Goal: Transaction & Acquisition: Purchase product/service

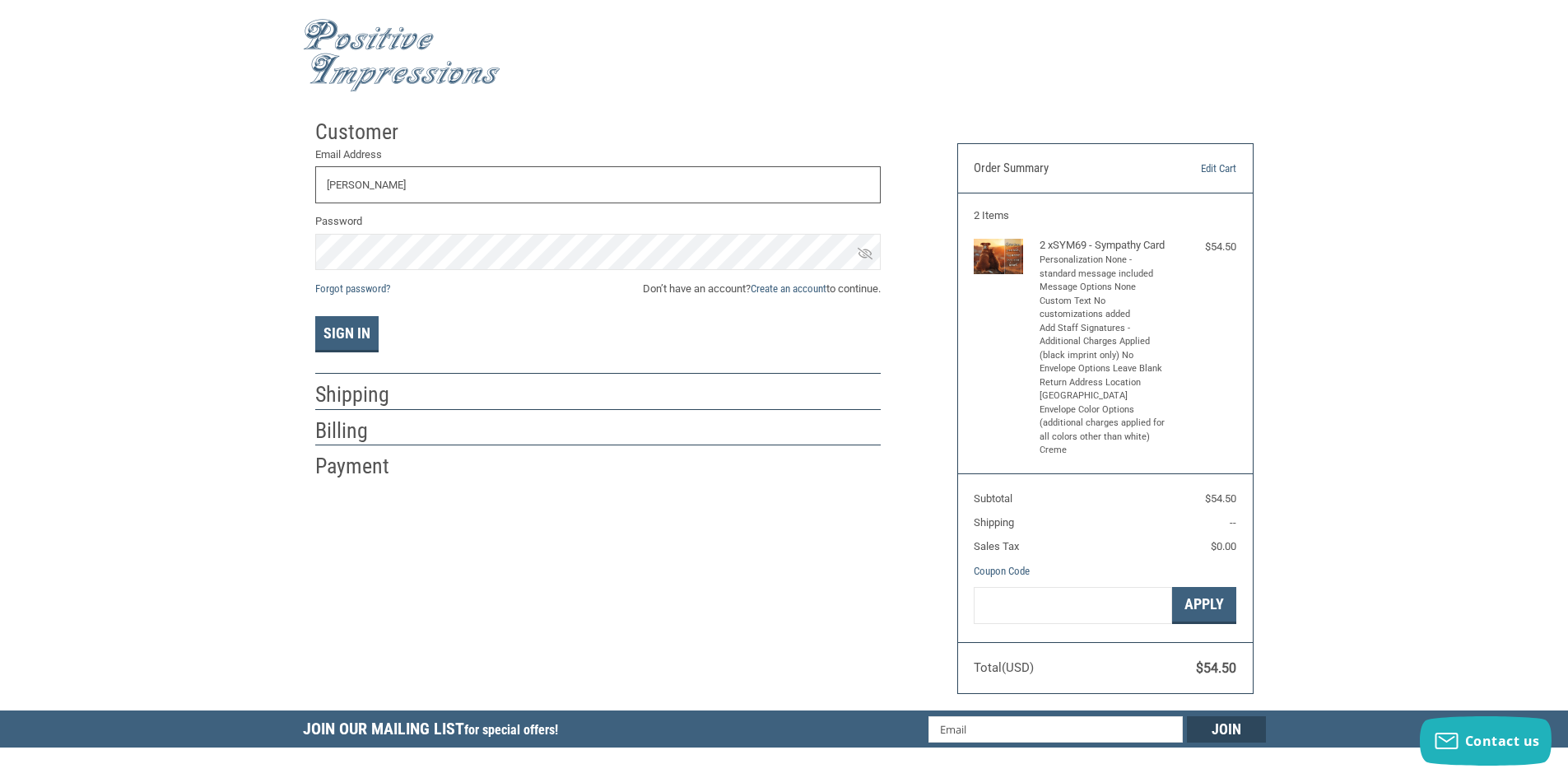
type input "[EMAIL_ADDRESS][DOMAIN_NAME]"
click at [342, 331] on button "Sign In" at bounding box center [347, 334] width 63 height 36
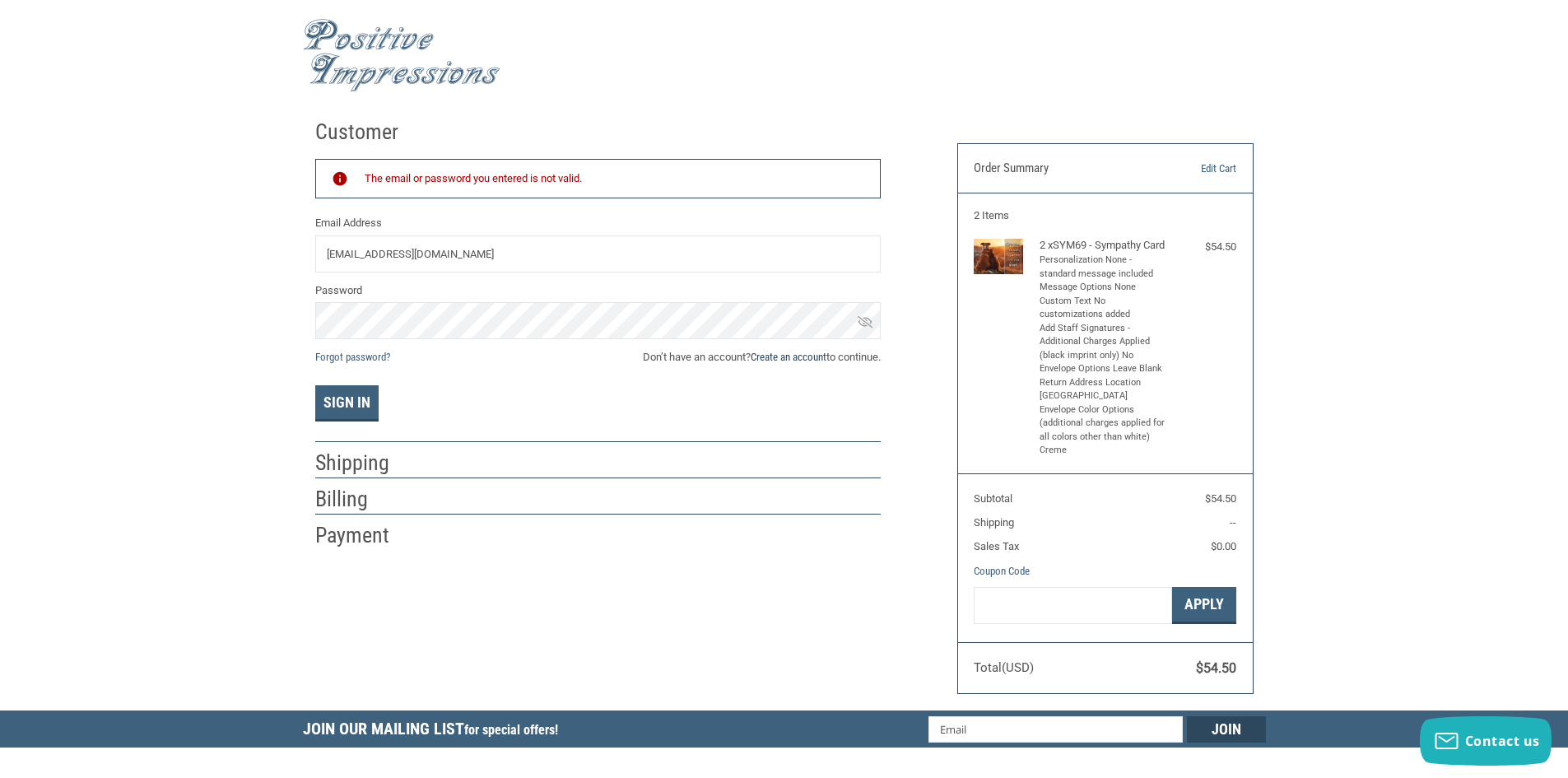
click at [787, 351] on link "Create an account" at bounding box center [788, 356] width 75 height 12
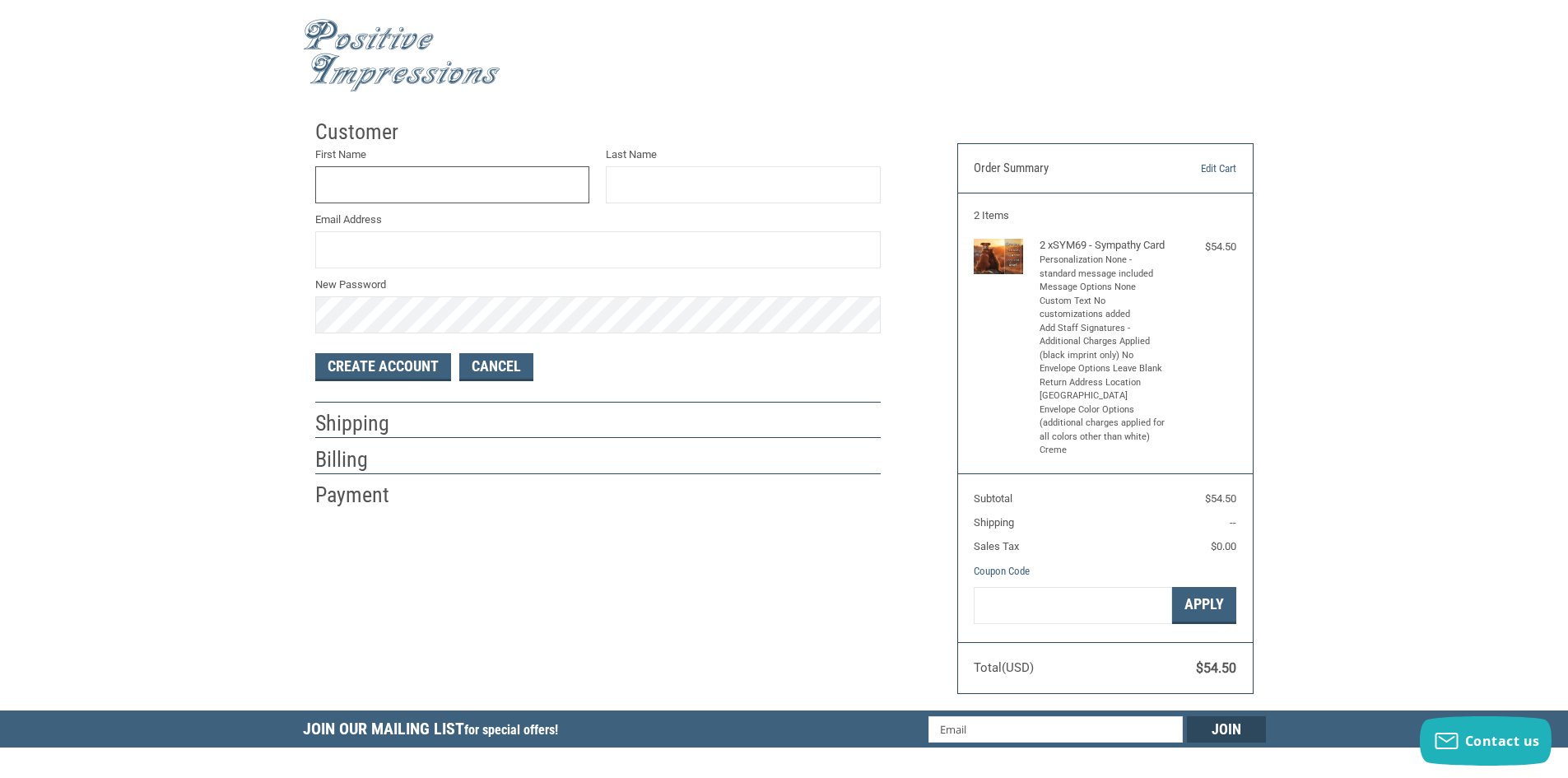
click at [366, 190] on input "First Name" at bounding box center [453, 185] width 275 height 37
type input "[PERSON_NAME]"
type input "[EMAIL_ADDRESS][DOMAIN_NAME]"
click at [156, 287] on div "Customer First Name [PERSON_NAME] Last Name [PERSON_NAME] Email Address [EMAIL_…" at bounding box center [784, 411] width 1568 height 600
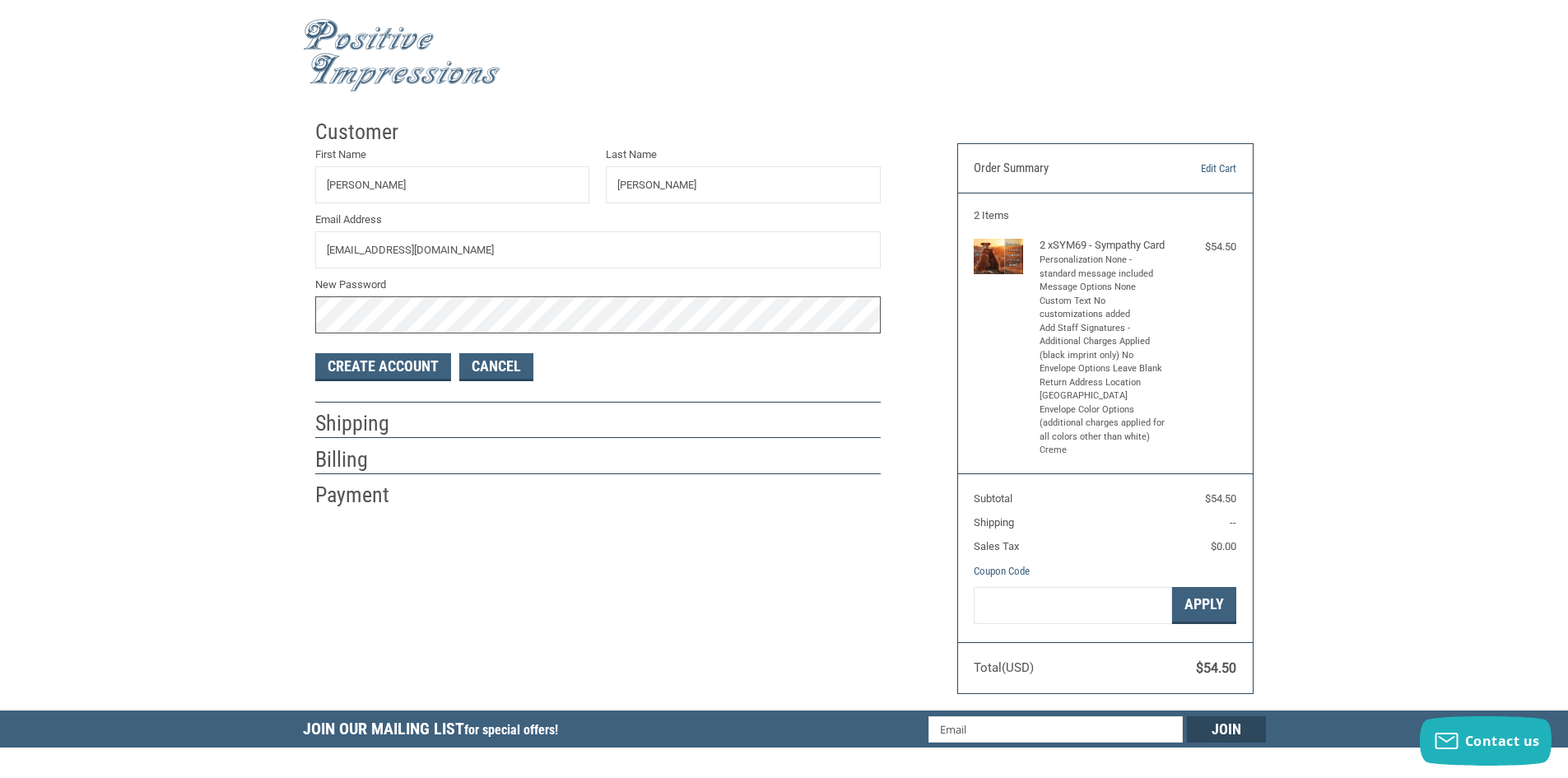
click at [262, 312] on div "Customer First Name [PERSON_NAME] Last Name [PERSON_NAME] Email Address [EMAIL_…" at bounding box center [784, 411] width 1568 height 600
click at [274, 297] on div "Customer First Name [PERSON_NAME] Last Name [PERSON_NAME] Email Address [EMAIL_…" at bounding box center [784, 411] width 1568 height 600
click at [395, 364] on button "Create Account" at bounding box center [383, 367] width 136 height 28
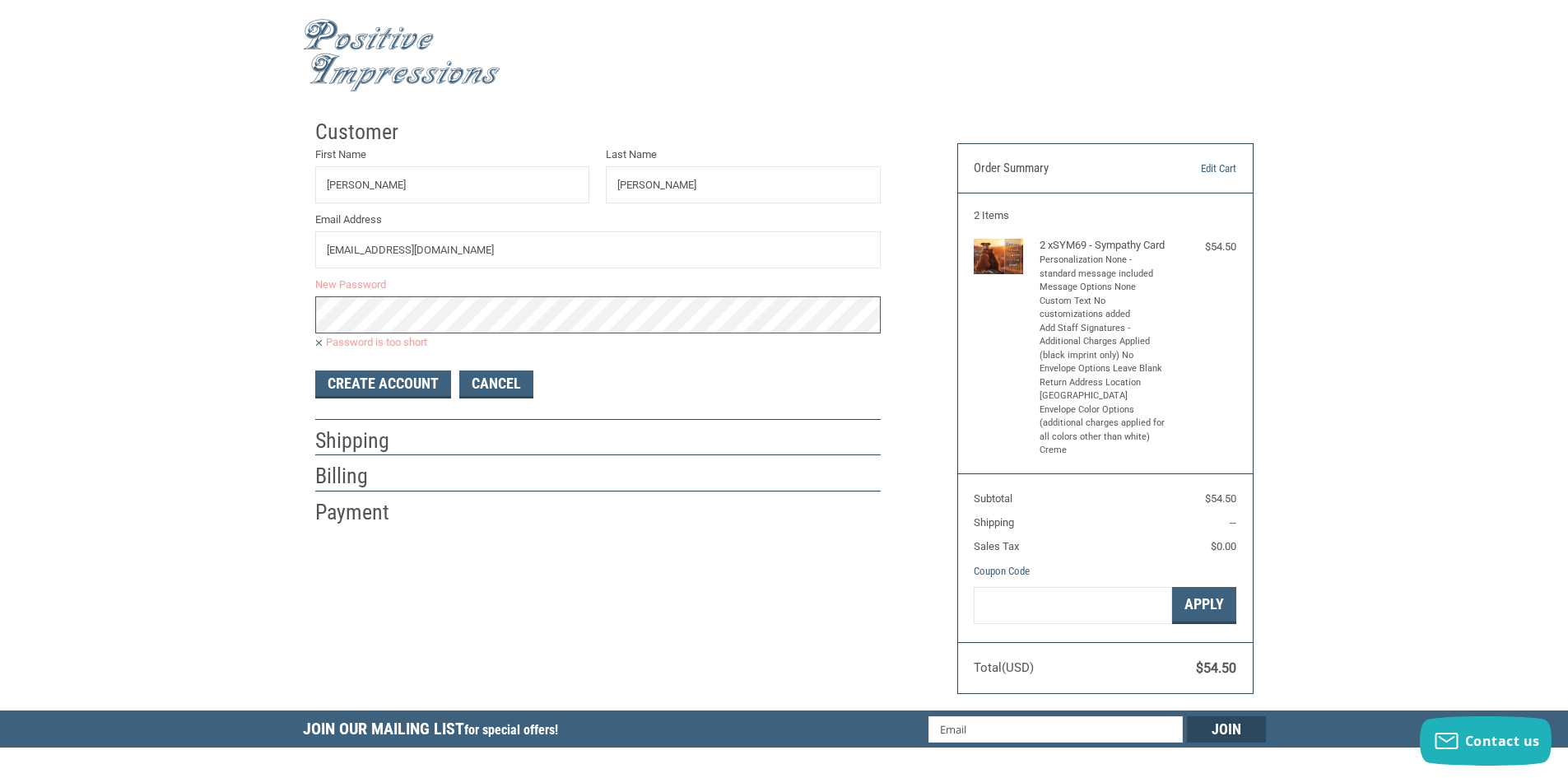
click at [283, 295] on div "Customer First Name [PERSON_NAME] Last Name [PERSON_NAME] Email Address [EMAIL_…" at bounding box center [784, 411] width 1568 height 600
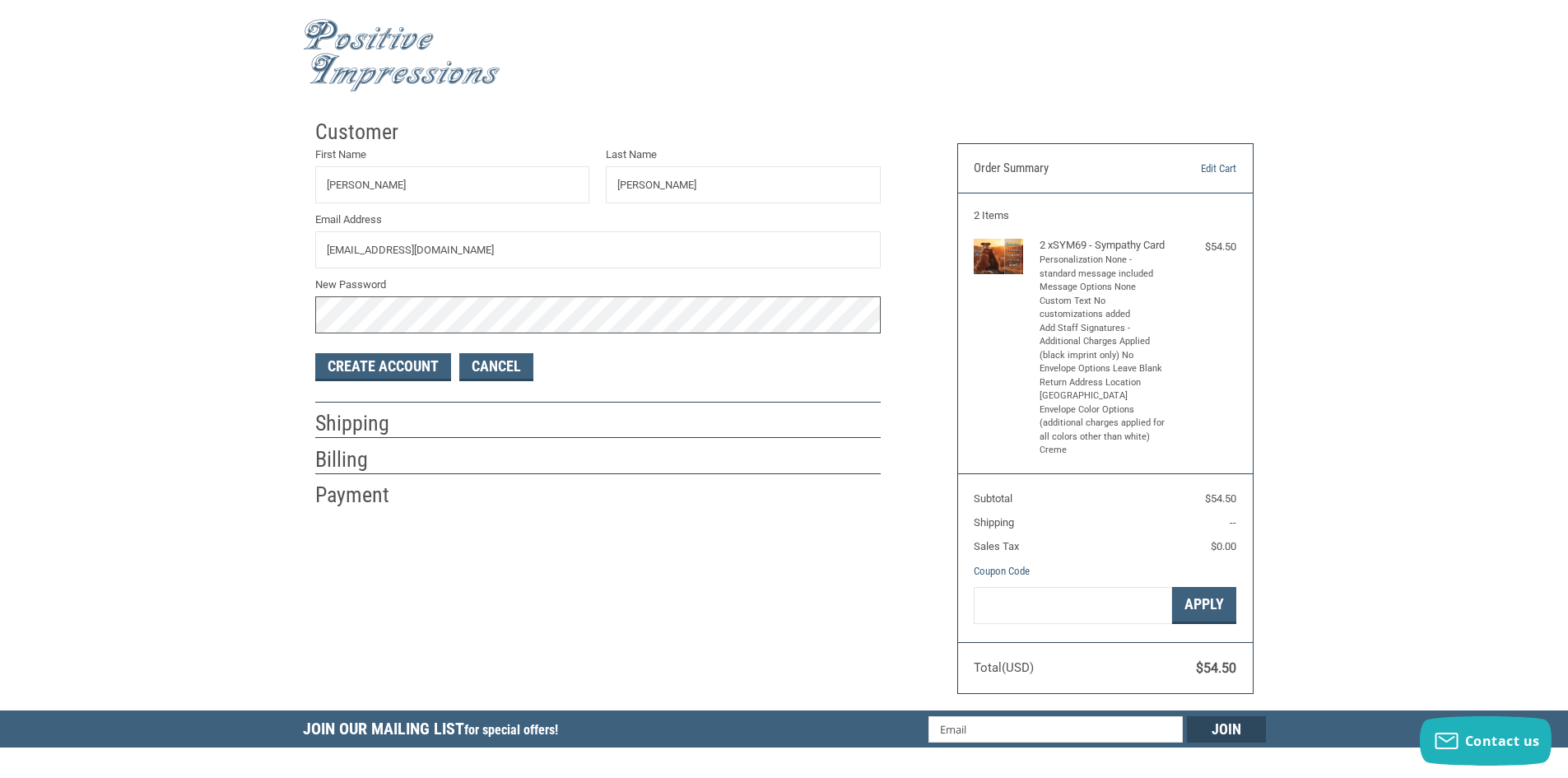
click at [114, 267] on div "Customer First Name [PERSON_NAME] Last Name [PERSON_NAME] Email Address [EMAIL_…" at bounding box center [784, 411] width 1568 height 600
click at [247, 299] on div "Customer First Name [PERSON_NAME] Last Name [PERSON_NAME] Email Address [EMAIL_…" at bounding box center [784, 411] width 1568 height 600
click at [388, 363] on button "Create Account" at bounding box center [383, 367] width 136 height 28
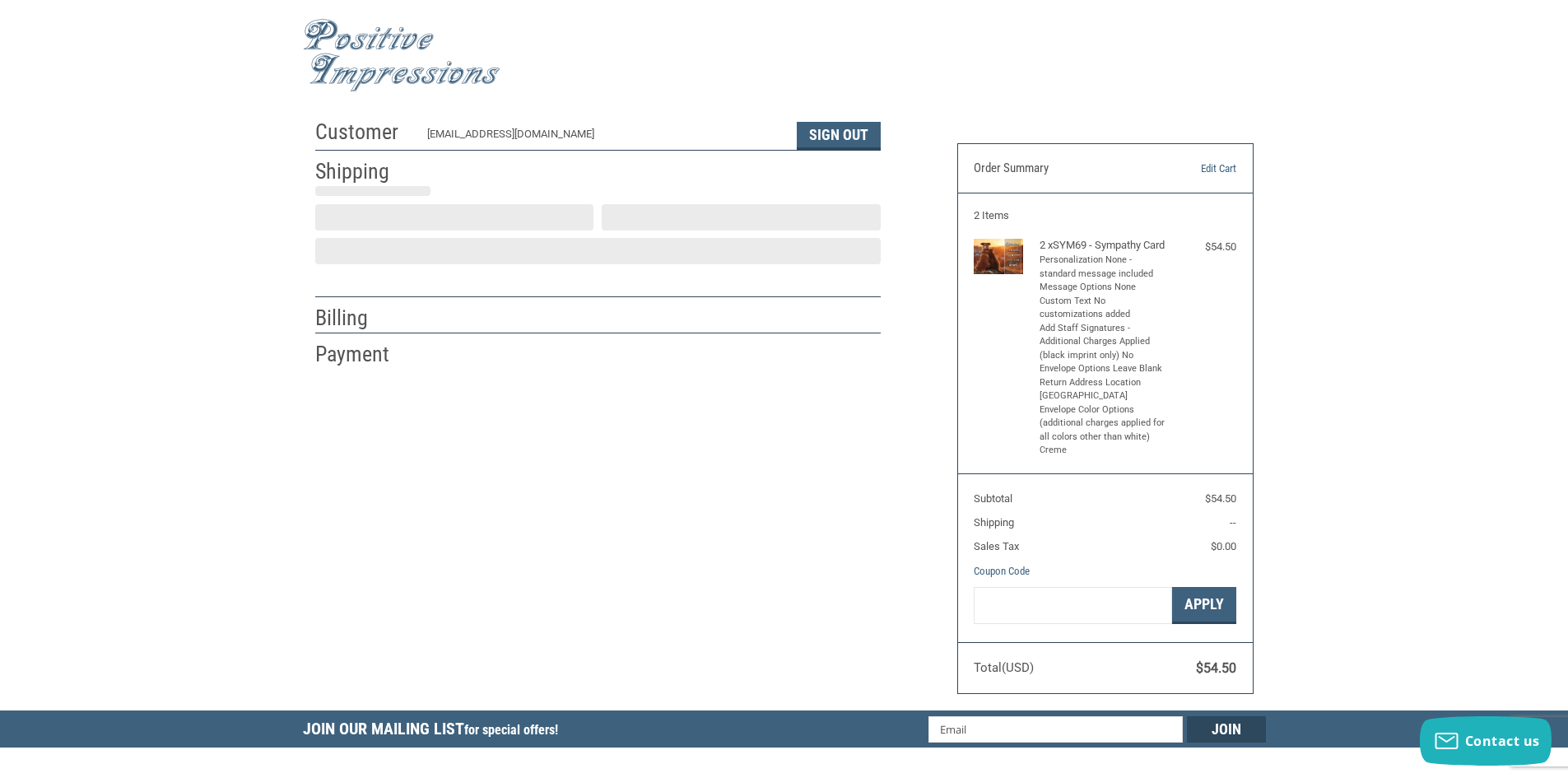
select select "US"
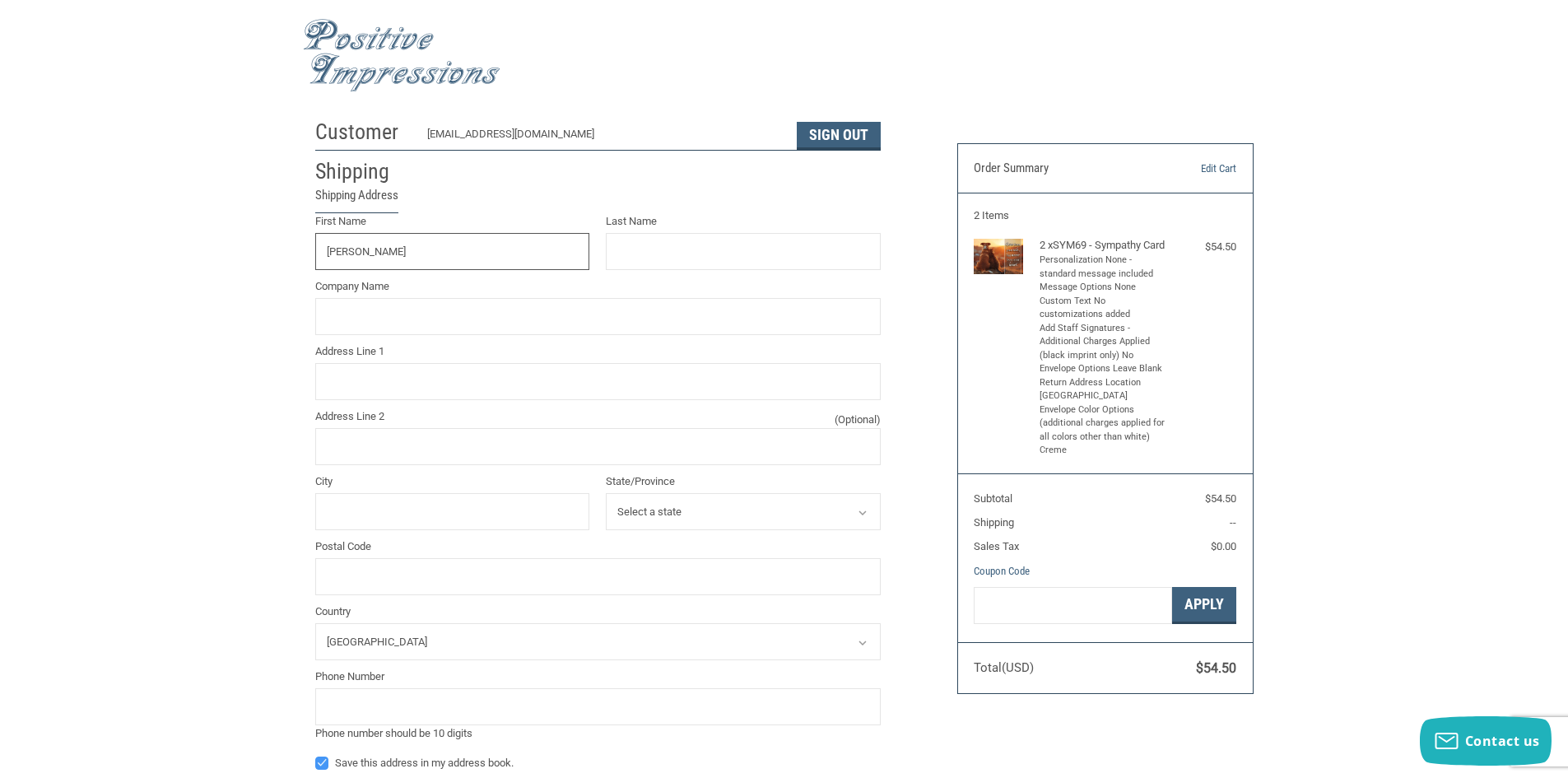
type input "[PERSON_NAME]"
type input "[STREET_ADDRESS]"
type input "Mt. [US_STATE]"
select select "KY"
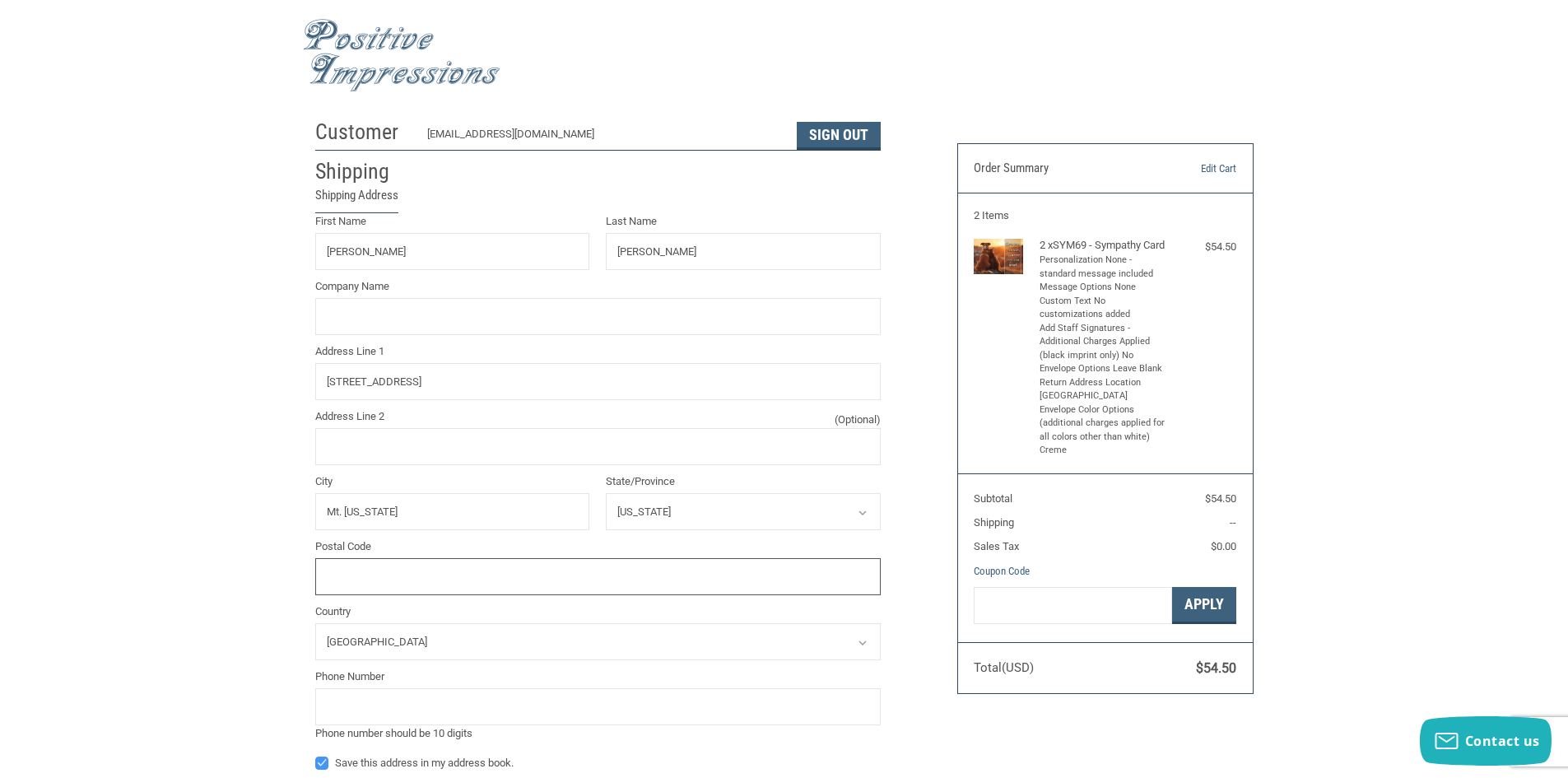
type input "40047"
click at [361, 320] on input "Company Name" at bounding box center [598, 317] width 565 height 37
type input "[PERSON_NAME] Veterinary Services"
type input "[PERSON_NAME]"
type input "[STREET_ADDRESS]"
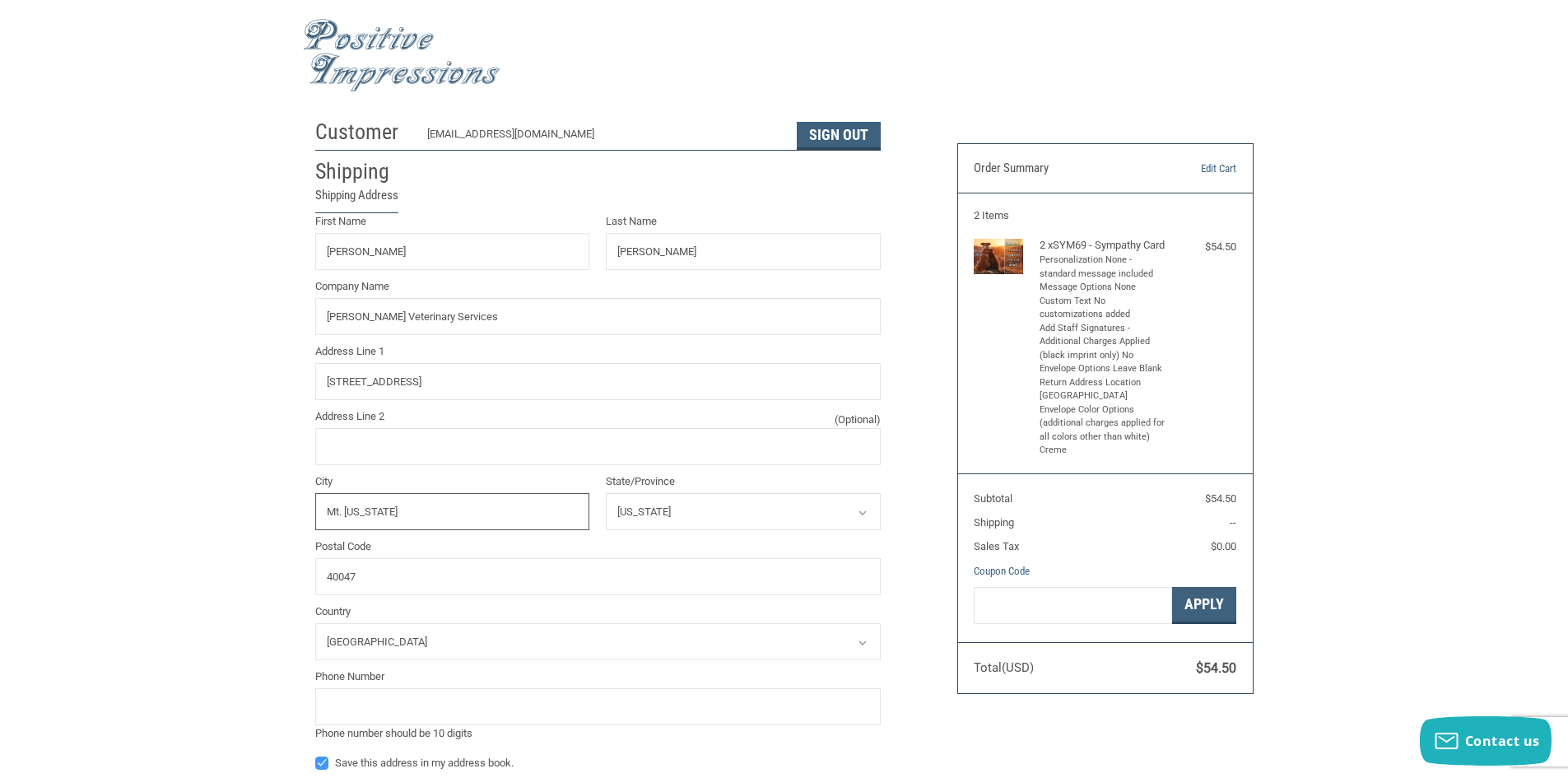
type input "MT [US_STATE]"
type input "5025382287"
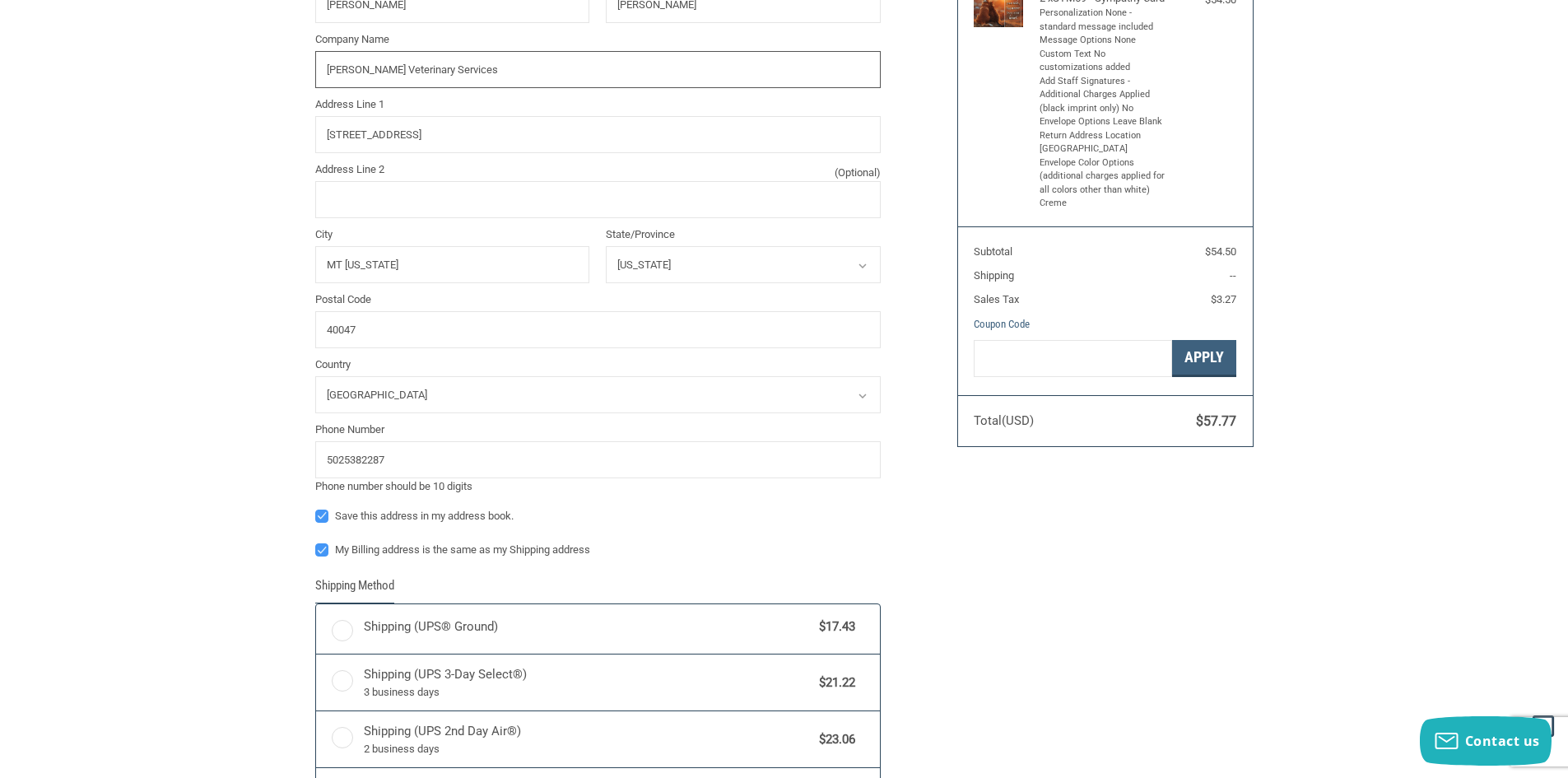
scroll to position [329, 0]
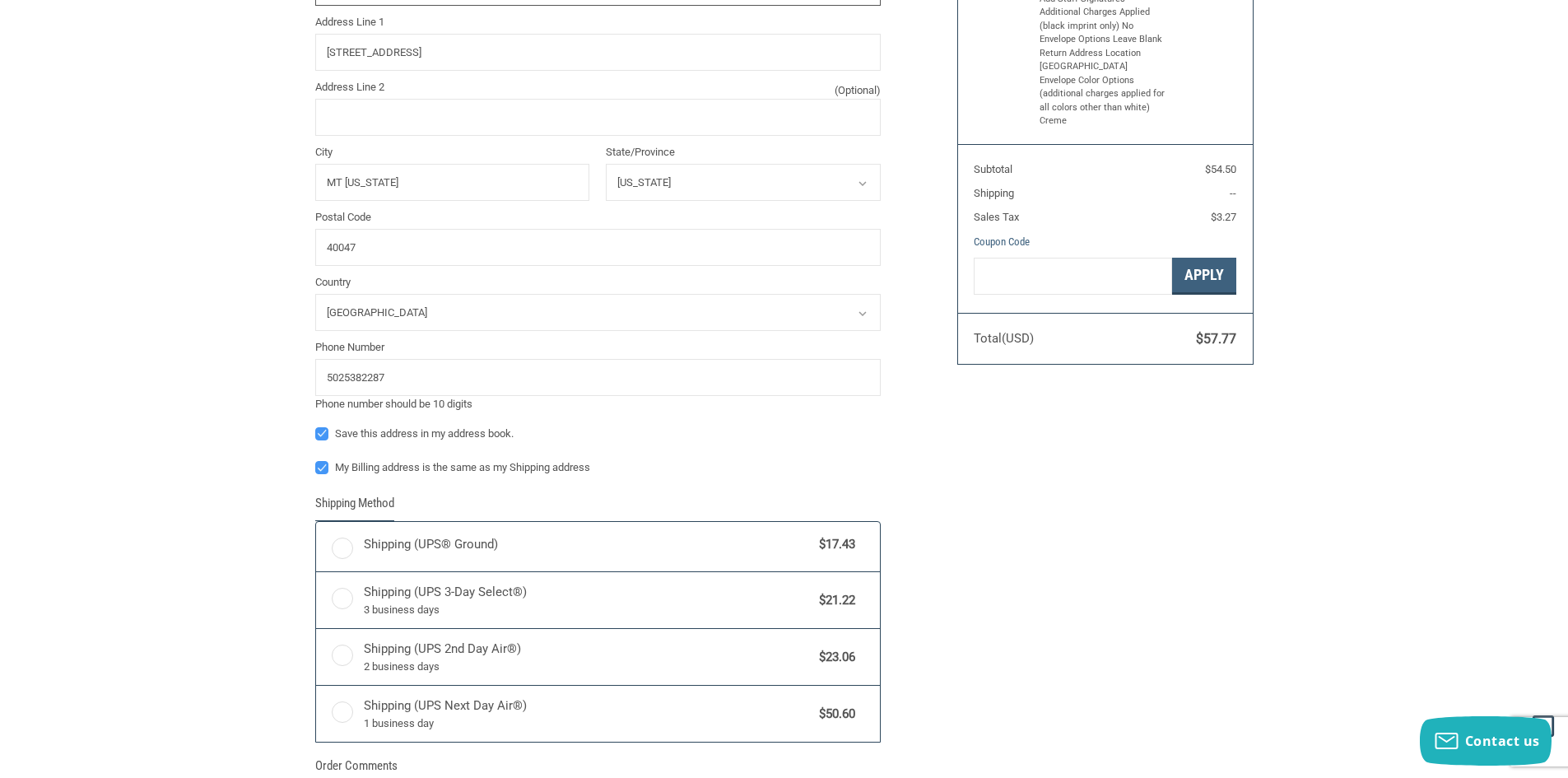
radio input "true"
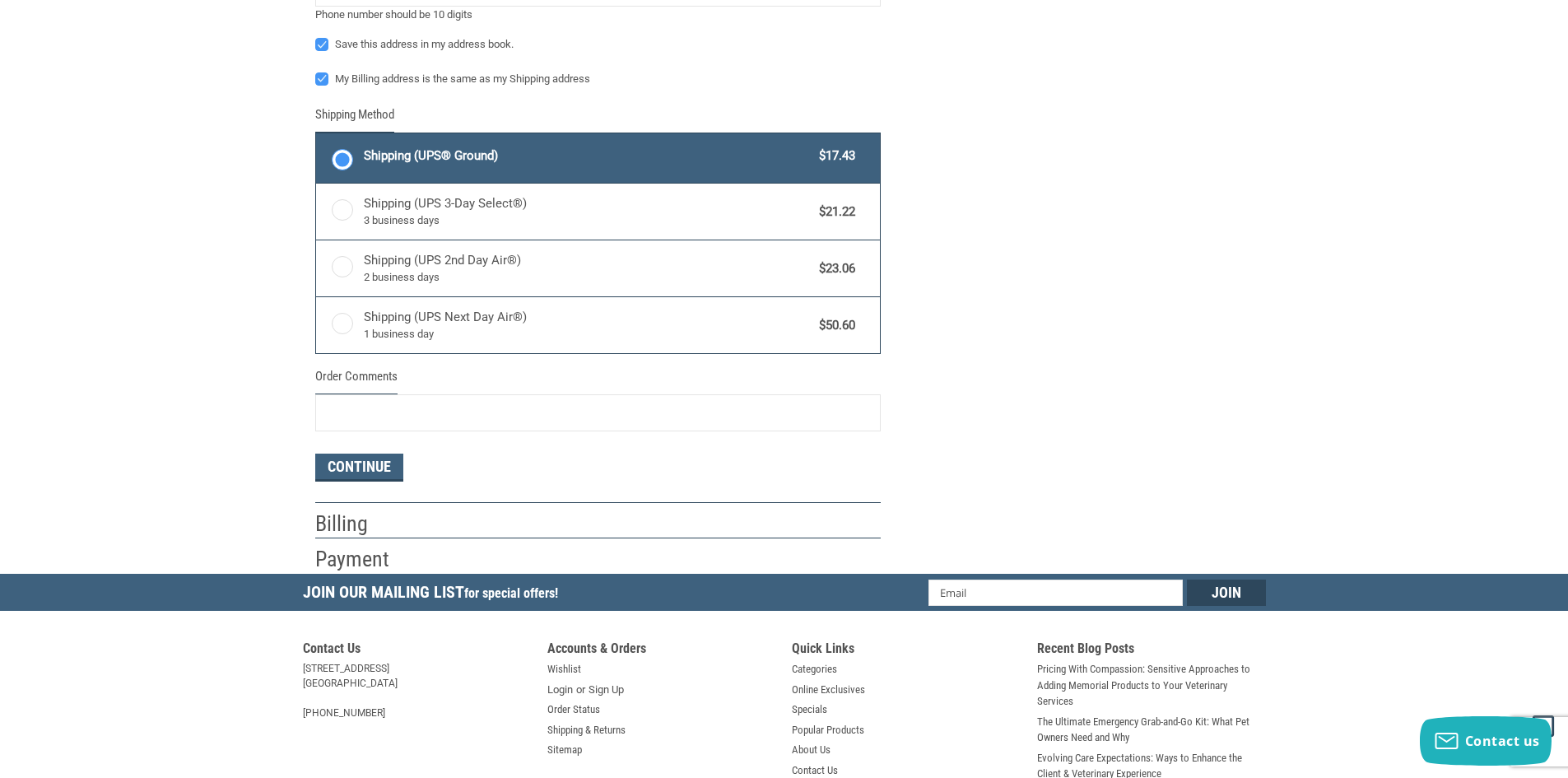
scroll to position [768, 0]
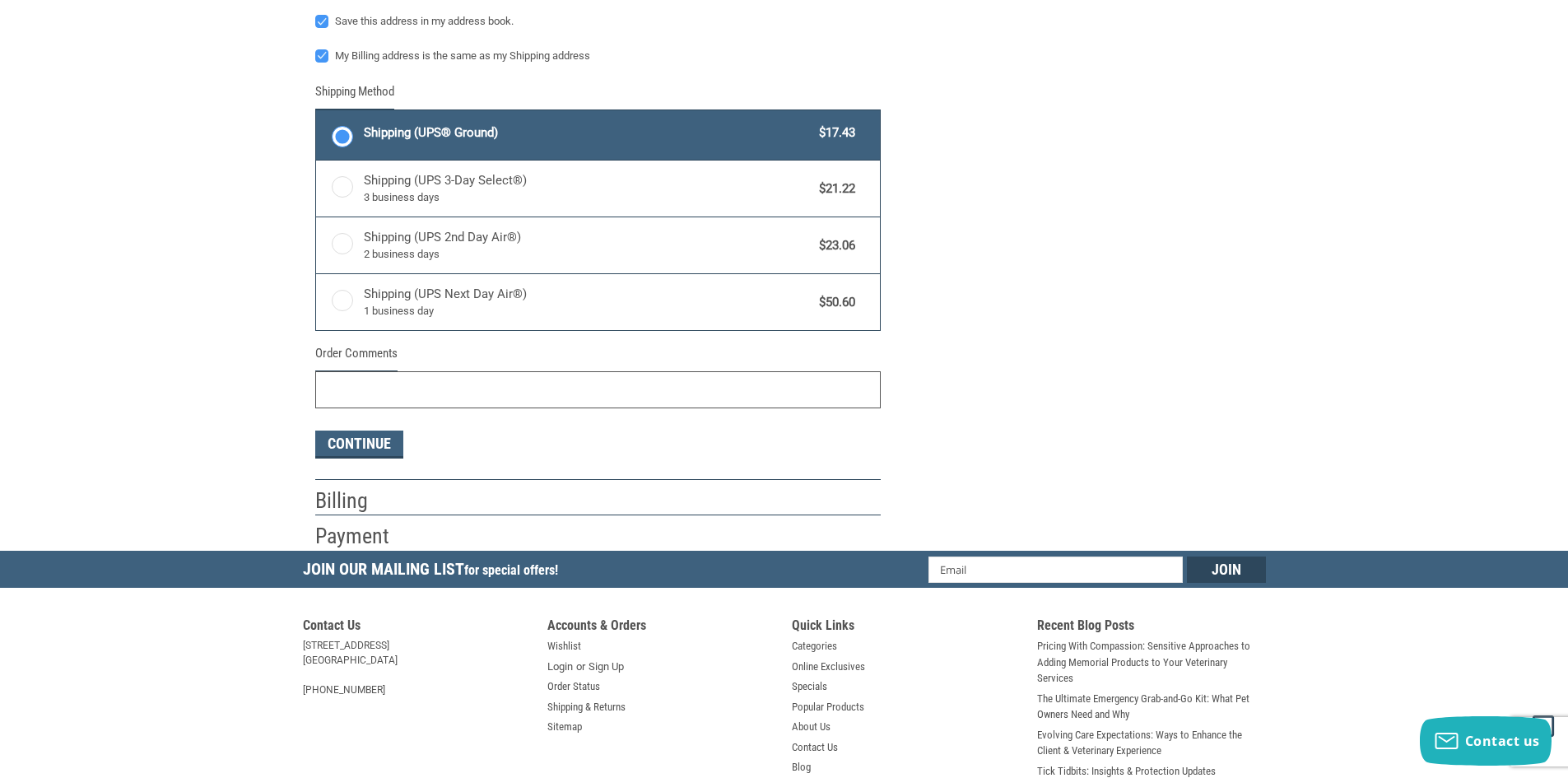
click at [369, 392] on input "Order Comments" at bounding box center [598, 389] width 565 height 37
click at [388, 501] on h2 "Billing" at bounding box center [363, 500] width 97 height 27
click at [370, 446] on button "Continue" at bounding box center [359, 444] width 88 height 28
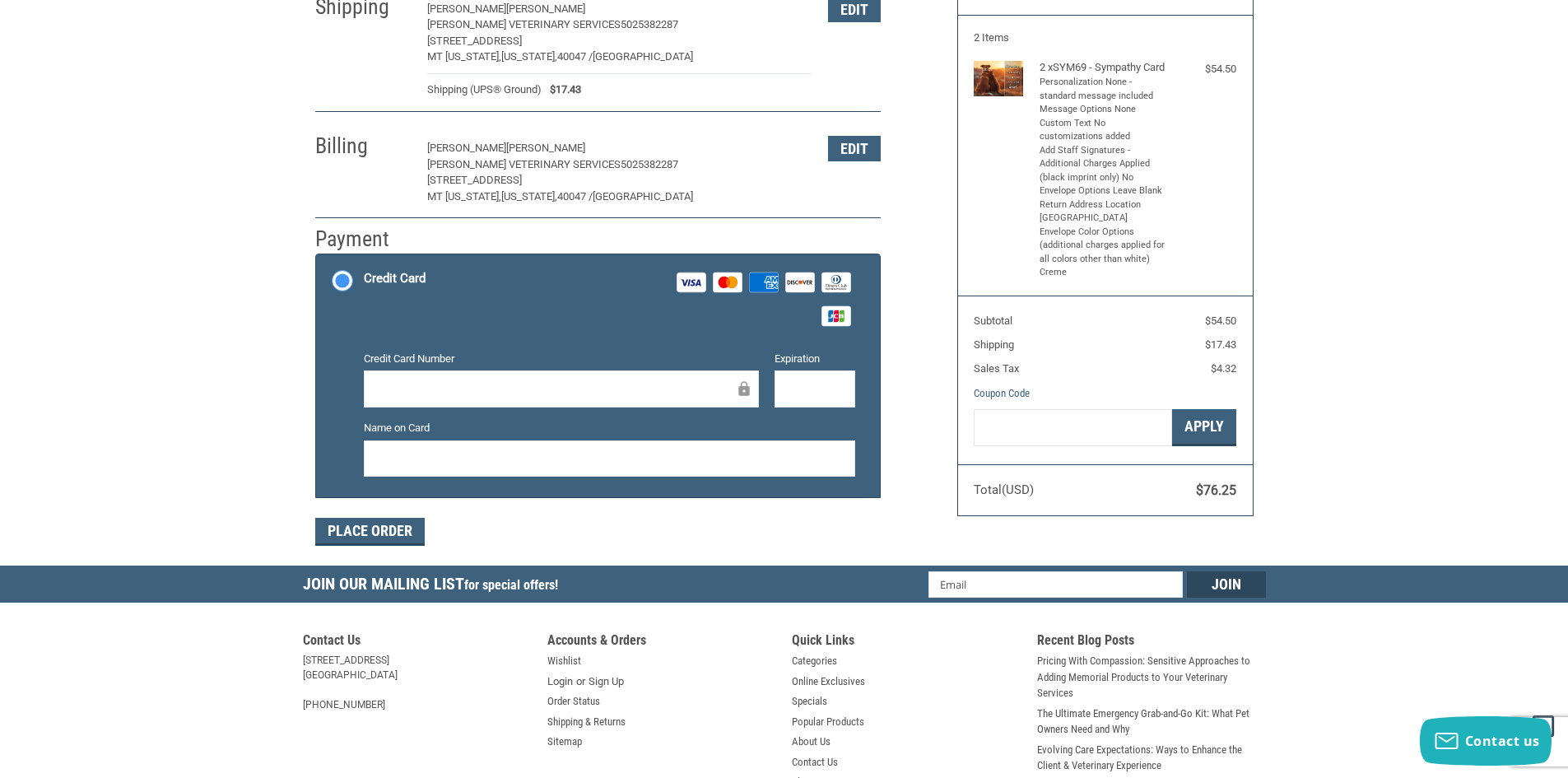
scroll to position [175, 0]
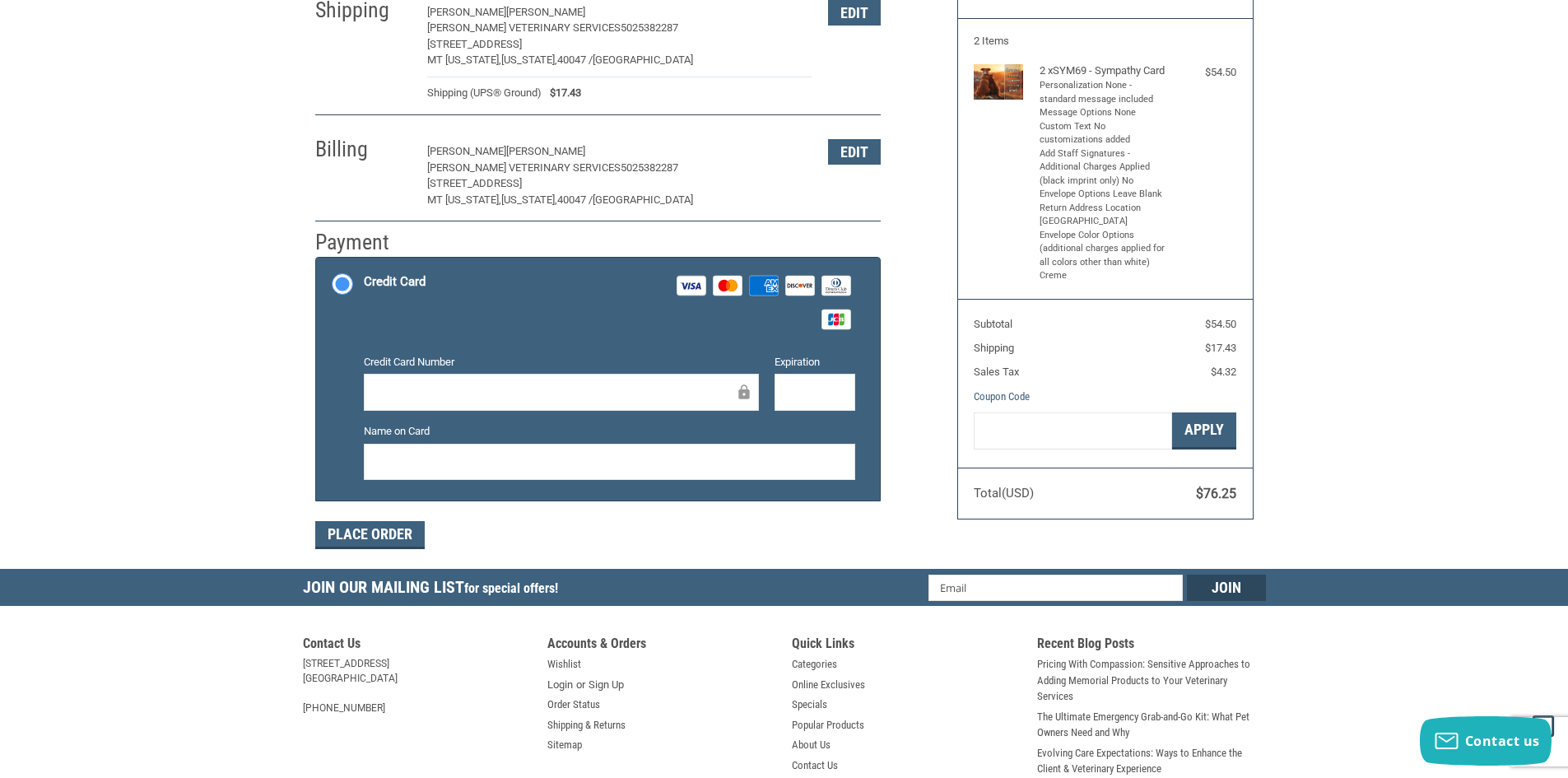
click at [463, 382] on div at bounding box center [560, 392] width 395 height 37
click at [388, 531] on button "Place Order" at bounding box center [370, 535] width 110 height 28
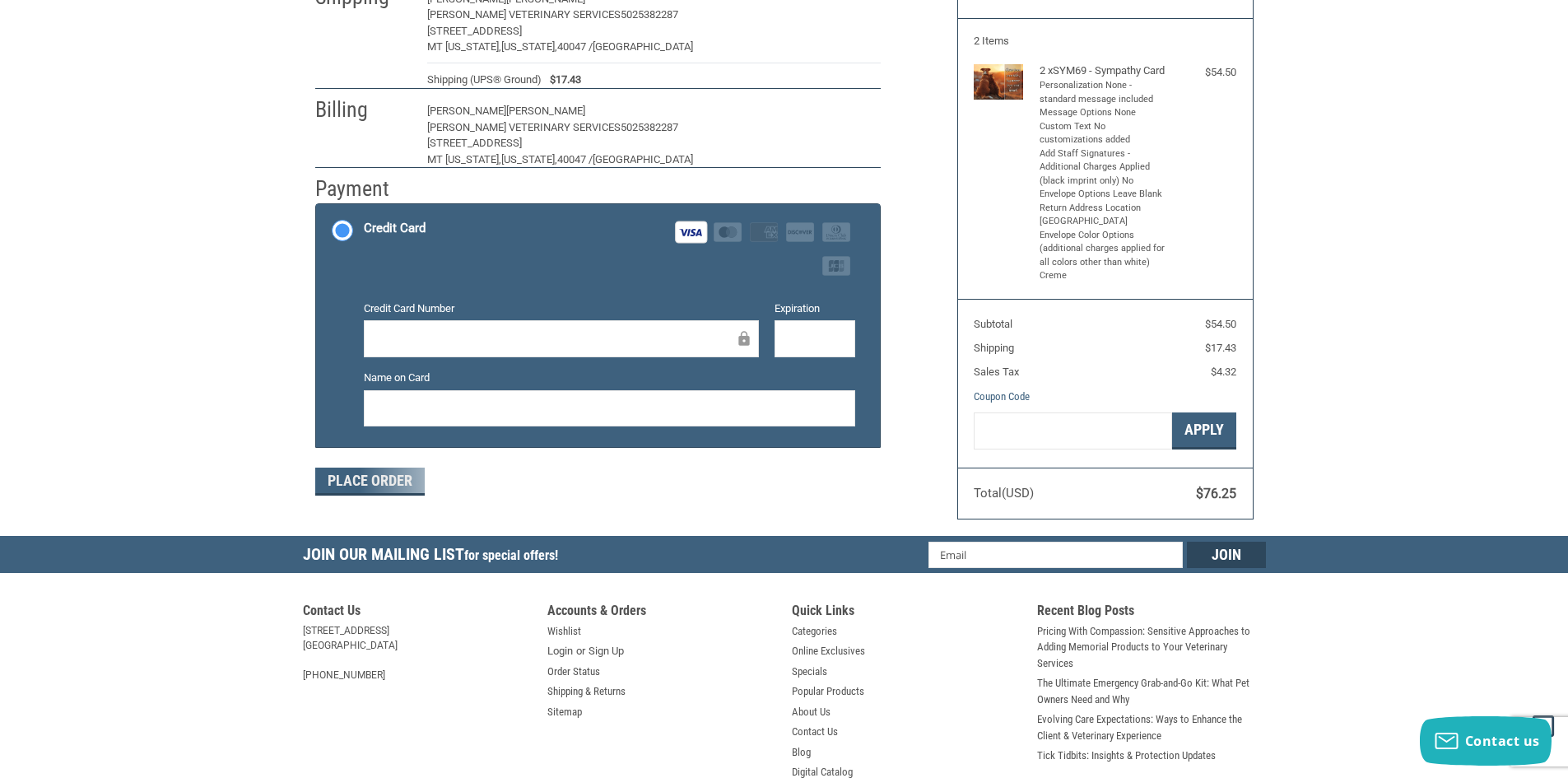
scroll to position [169, 0]
